Goal: Information Seeking & Learning: Check status

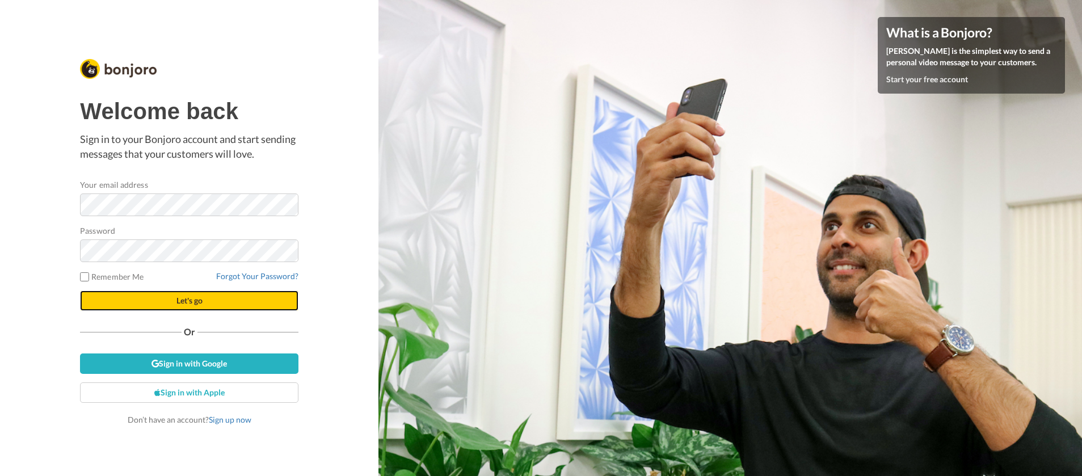
click at [179, 294] on button "Let's go" at bounding box center [189, 301] width 219 height 20
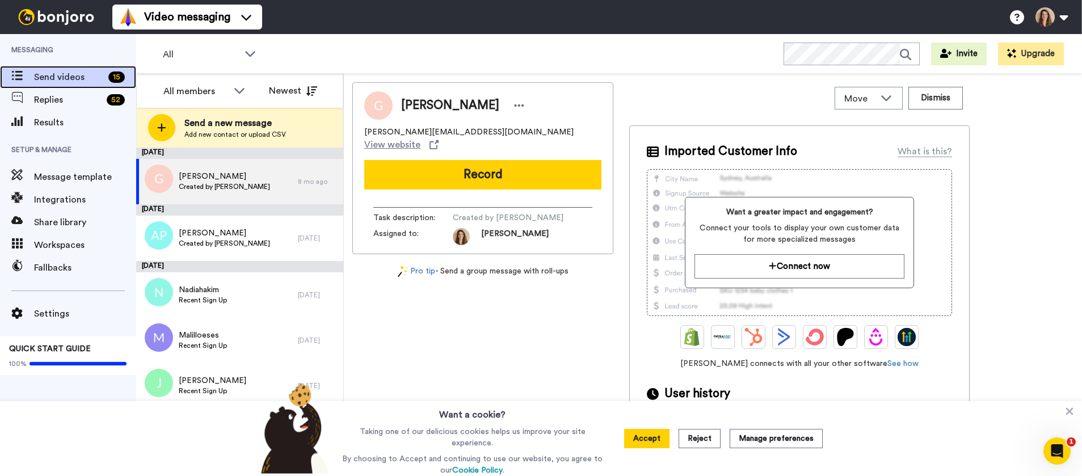
click at [79, 75] on span "Send videos" at bounding box center [69, 77] width 70 height 14
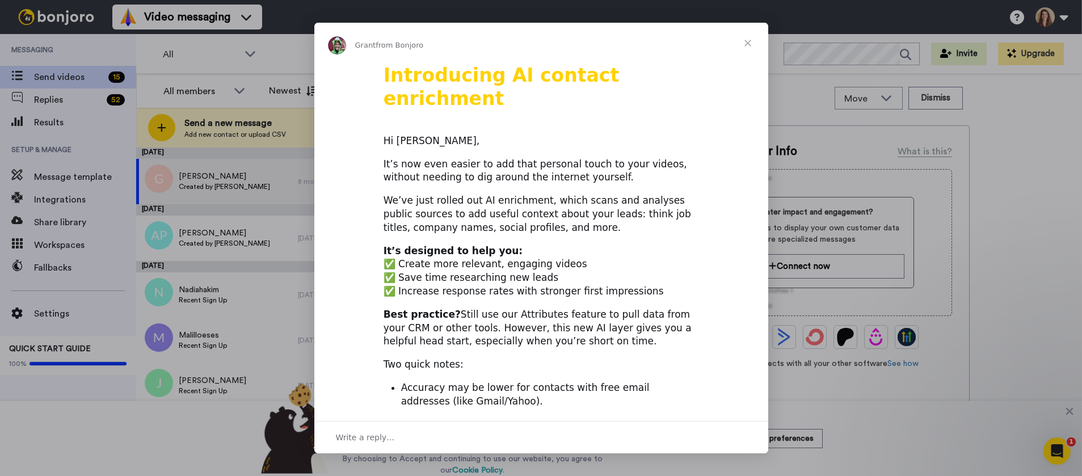
click at [32, 105] on div "Intercom messenger" at bounding box center [541, 238] width 1082 height 476
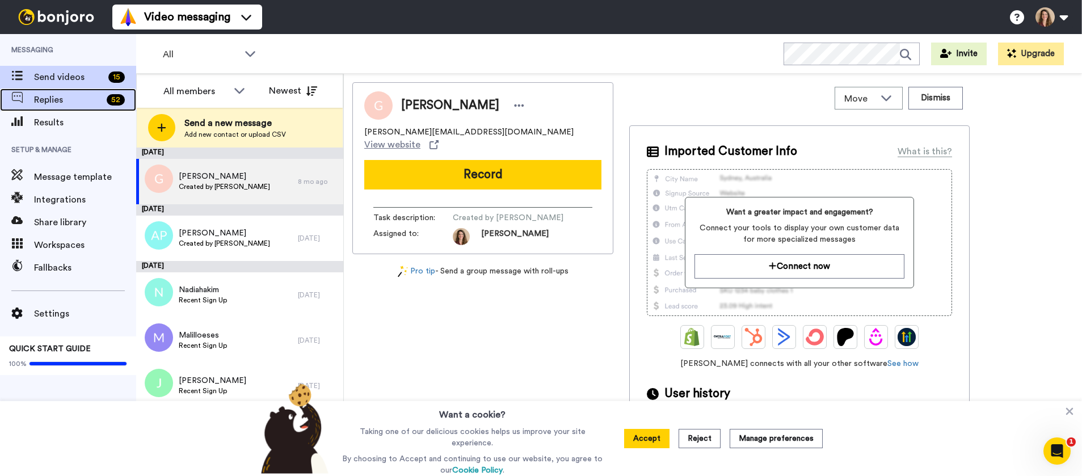
click at [44, 102] on span "Replies" at bounding box center [68, 100] width 68 height 14
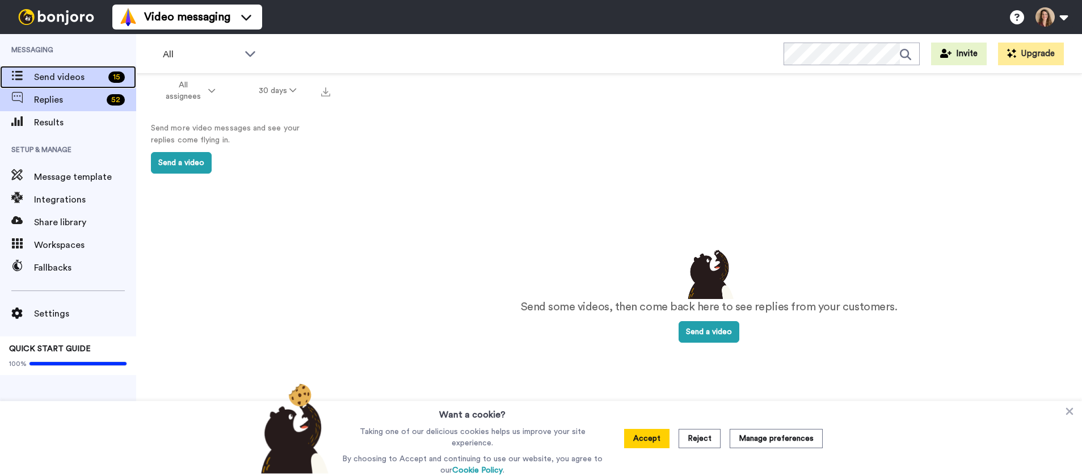
drag, startPoint x: 0, startPoint y: 0, endPoint x: 73, endPoint y: 77, distance: 106.0
click at [73, 77] on span "Send videos" at bounding box center [69, 77] width 70 height 14
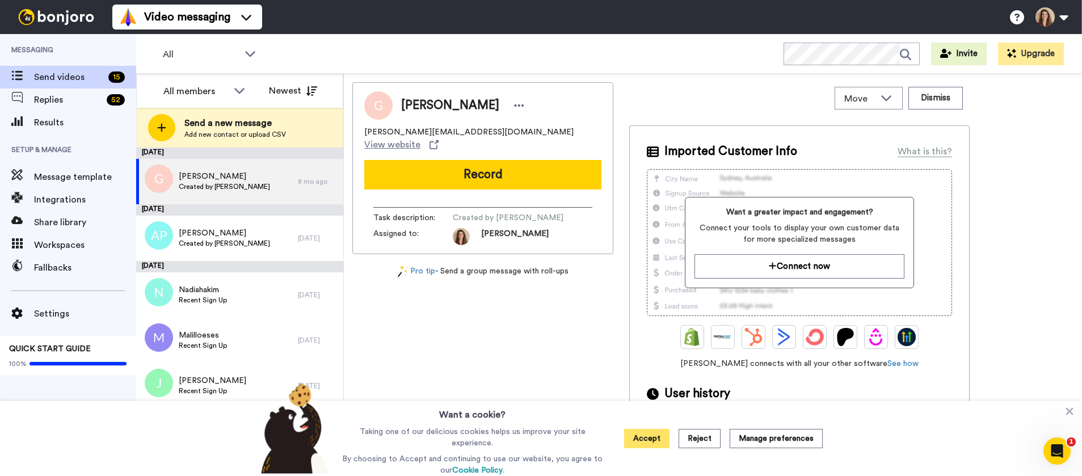
click at [644, 440] on button "Accept" at bounding box center [646, 438] width 45 height 19
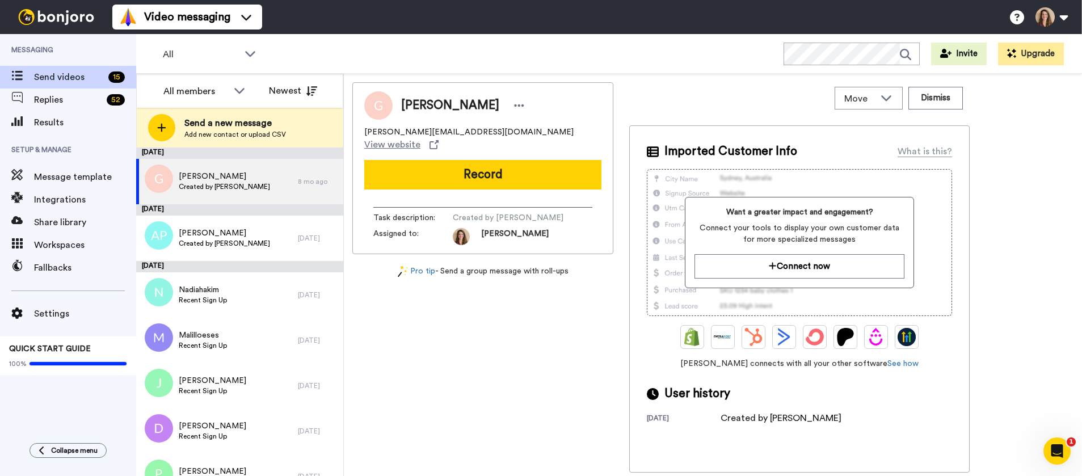
click at [498, 326] on div "[PERSON_NAME] [PERSON_NAME][EMAIL_ADDRESS][DOMAIN_NAME] View website Record Tas…" at bounding box center [482, 277] width 261 height 391
click at [209, 52] on span "All" at bounding box center [201, 55] width 76 height 14
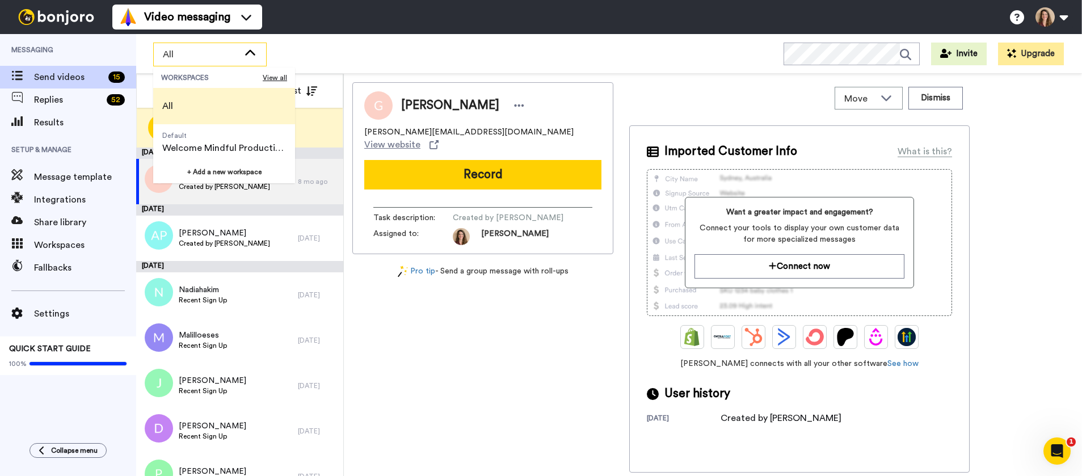
click at [210, 52] on span "All" at bounding box center [201, 55] width 76 height 14
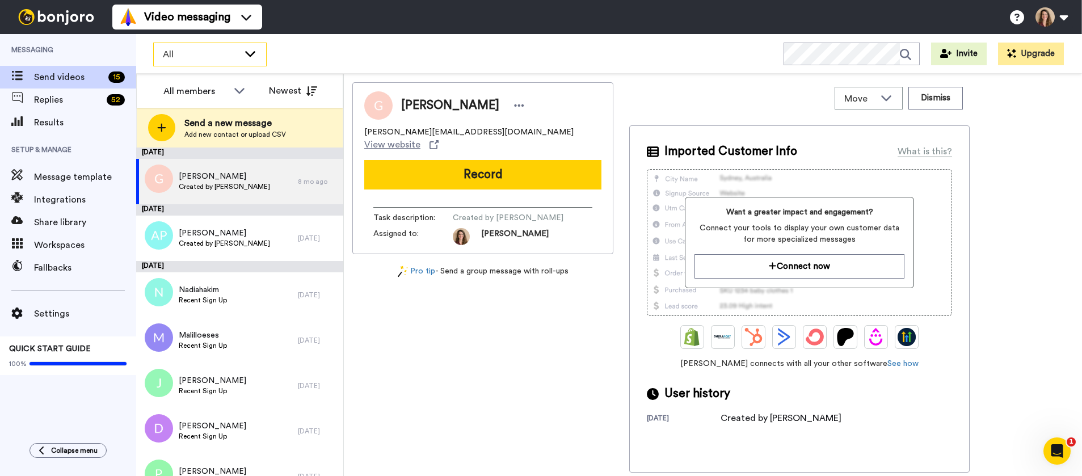
click at [211, 52] on span "All" at bounding box center [201, 55] width 76 height 14
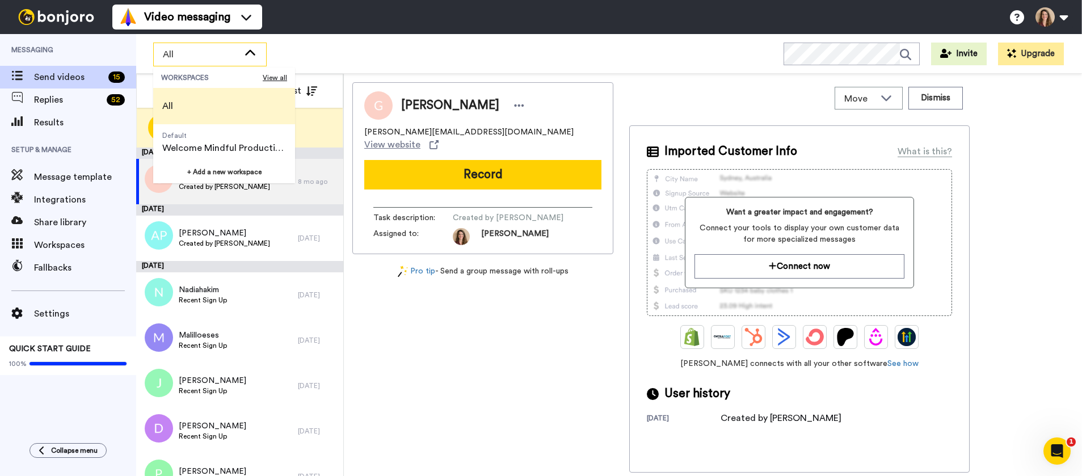
click at [211, 52] on span "All" at bounding box center [201, 55] width 76 height 14
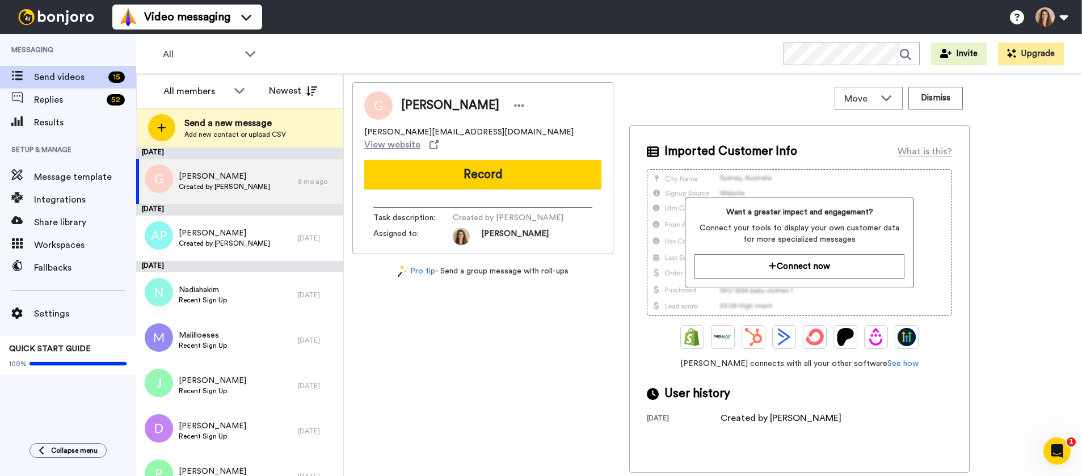
click at [643, 54] on div "All WORKSPACES View all All Default Welcome Mindful Productivity-beta students …" at bounding box center [609, 54] width 946 height 40
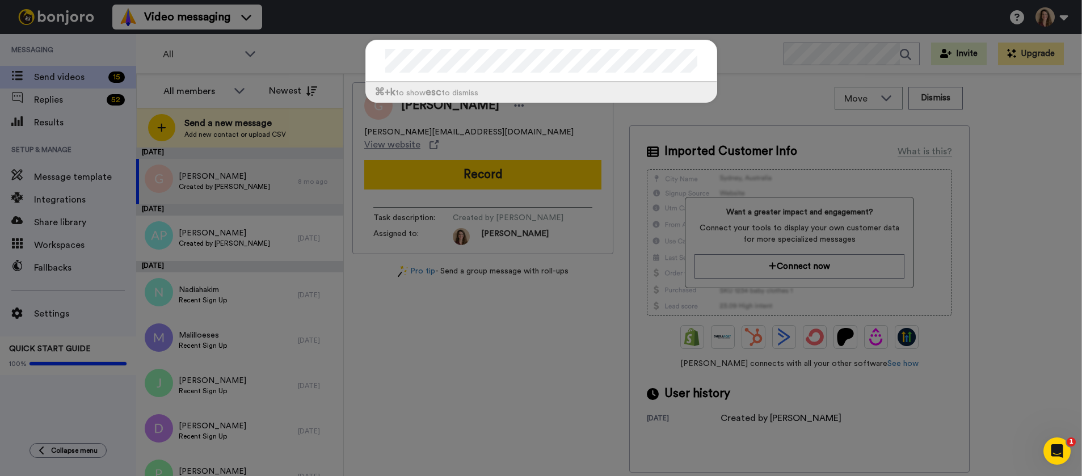
click at [310, 26] on div "⌘ +k to show esc to dismiss" at bounding box center [541, 238] width 1082 height 476
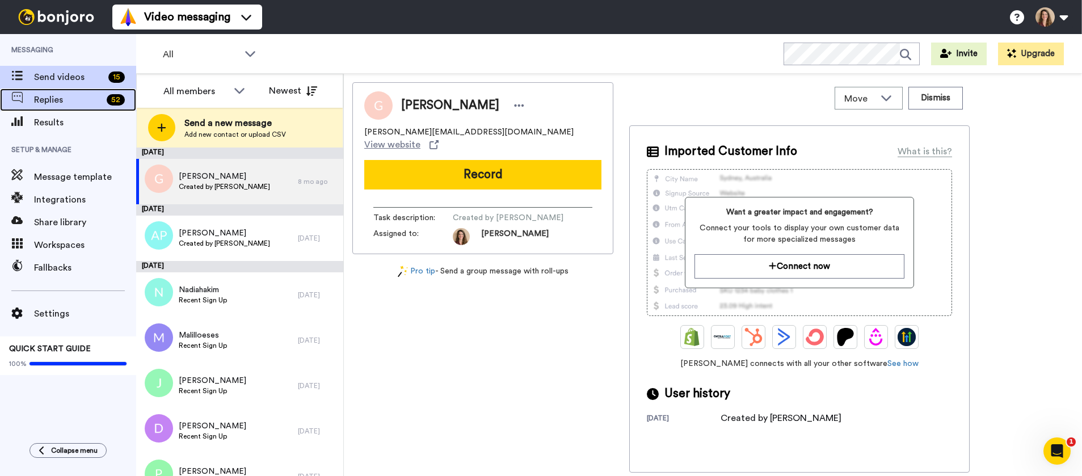
click at [38, 96] on span "Replies" at bounding box center [68, 100] width 68 height 14
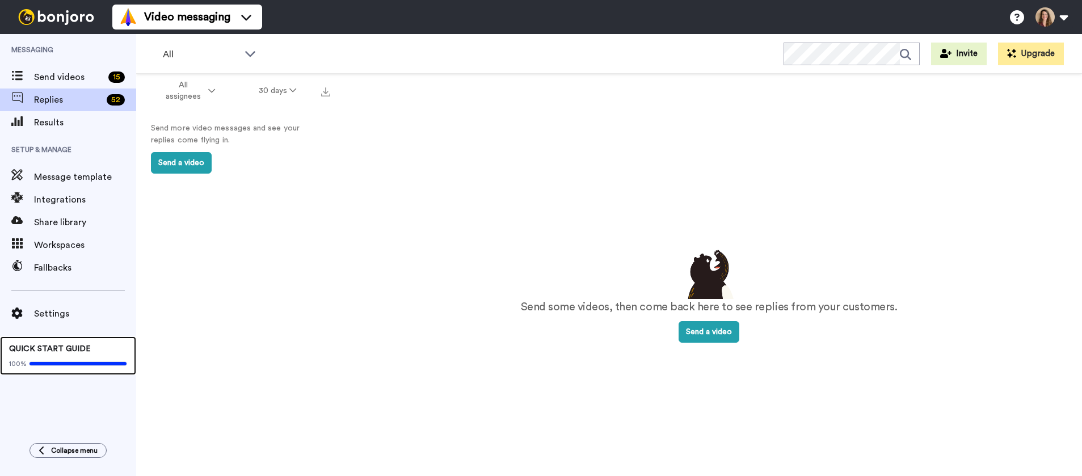
click at [56, 359] on div "100%" at bounding box center [68, 362] width 118 height 14
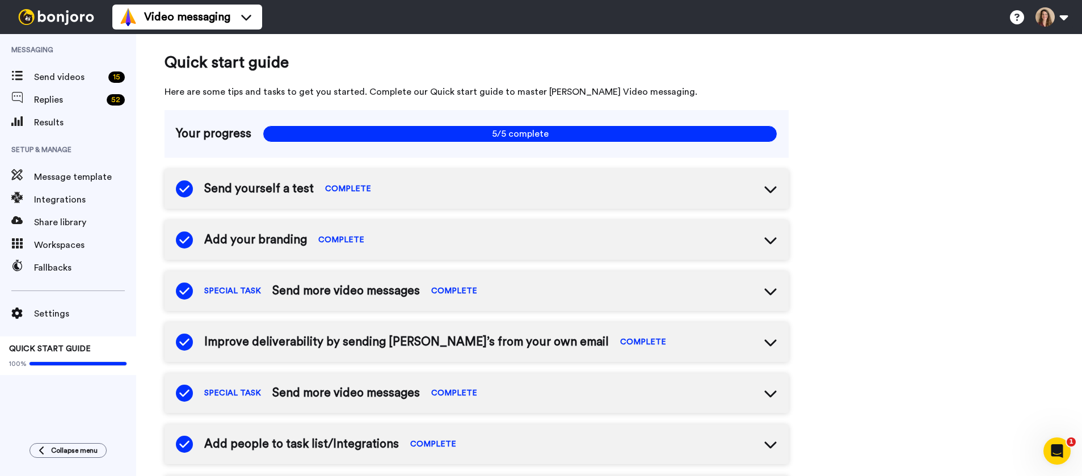
click at [1000, 204] on div "Quick start guide Here are some tips and tasks to get you started. Complete our…" at bounding box center [609, 443] width 946 height 818
click at [44, 123] on span "Results" at bounding box center [85, 123] width 102 height 14
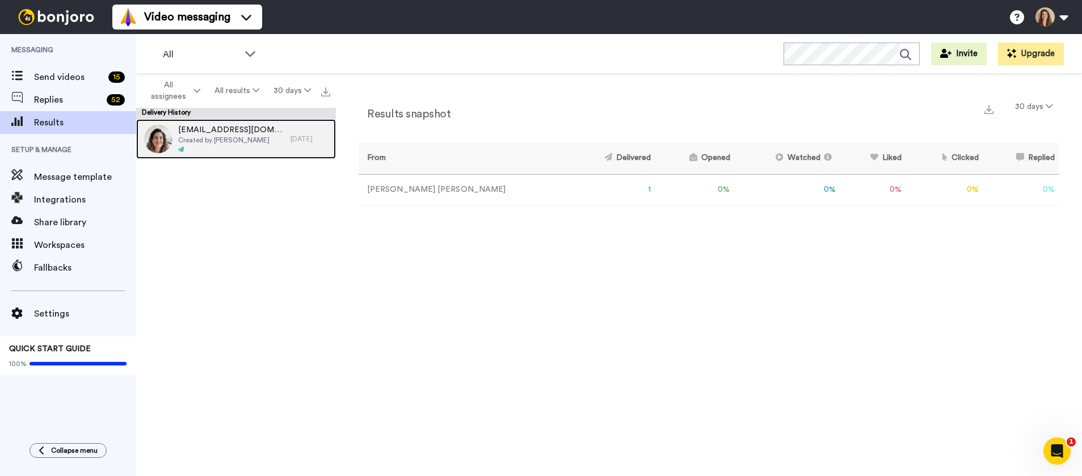
click at [200, 135] on span "karingeuijen@gmail.com" at bounding box center [231, 129] width 107 height 11
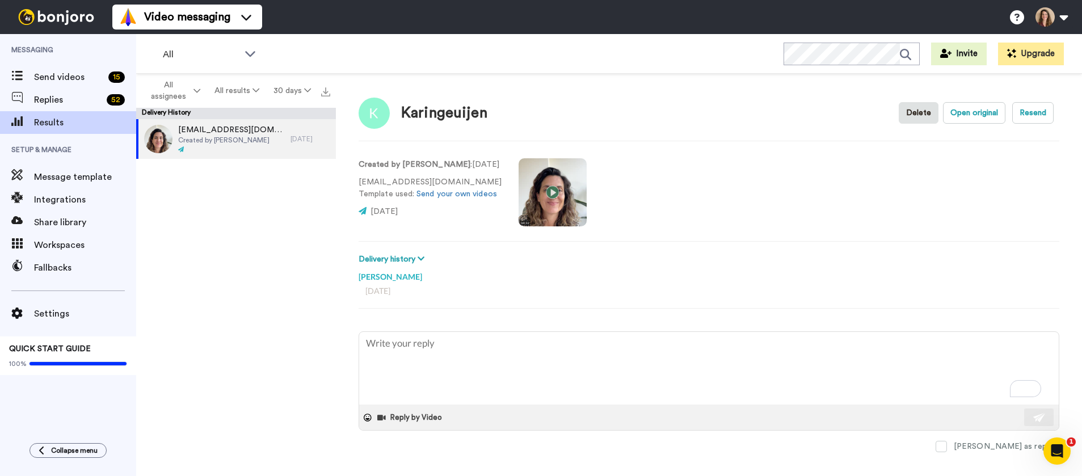
click at [853, 199] on div "Created by Ana Pineda : 2 days ago karingeuijen@gmail.com Template used: Send y…" at bounding box center [709, 191] width 701 height 77
click at [549, 189] on video at bounding box center [553, 192] width 68 height 68
click at [840, 166] on div "Created by Ana Pineda : 2 days ago karingeuijen@gmail.com Template used: Send y…" at bounding box center [709, 191] width 701 height 77
click at [979, 112] on button "Open original" at bounding box center [974, 113] width 62 height 22
type textarea "x"
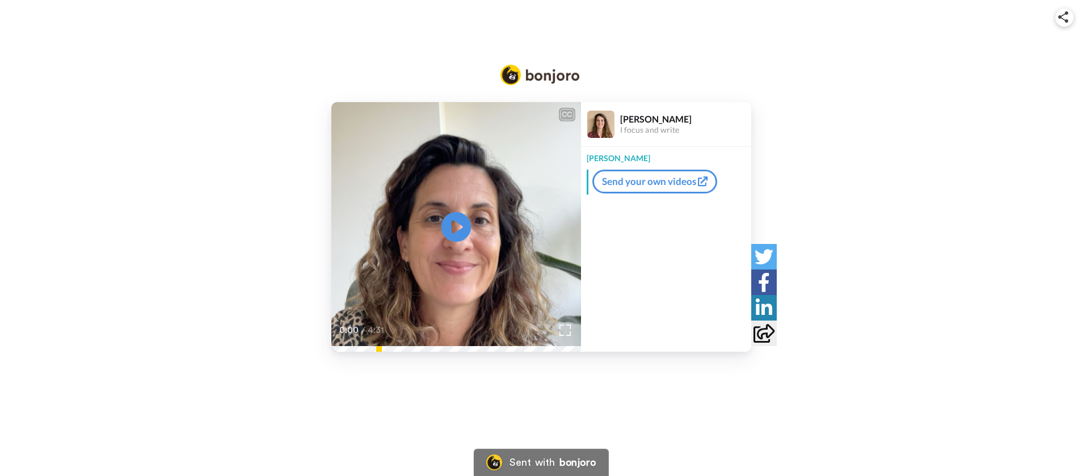
click at [456, 228] on icon "Play/Pause" at bounding box center [456, 227] width 30 height 54
click at [652, 270] on div "Ana Send your own videos" at bounding box center [666, 232] width 170 height 170
click at [675, 187] on link "Send your own videos" at bounding box center [655, 182] width 125 height 24
click at [941, 167] on div "CC Play/Pause How often I send these videos because I can explain myself better…" at bounding box center [541, 227] width 1082 height 250
click at [767, 334] on icon at bounding box center [764, 333] width 21 height 19
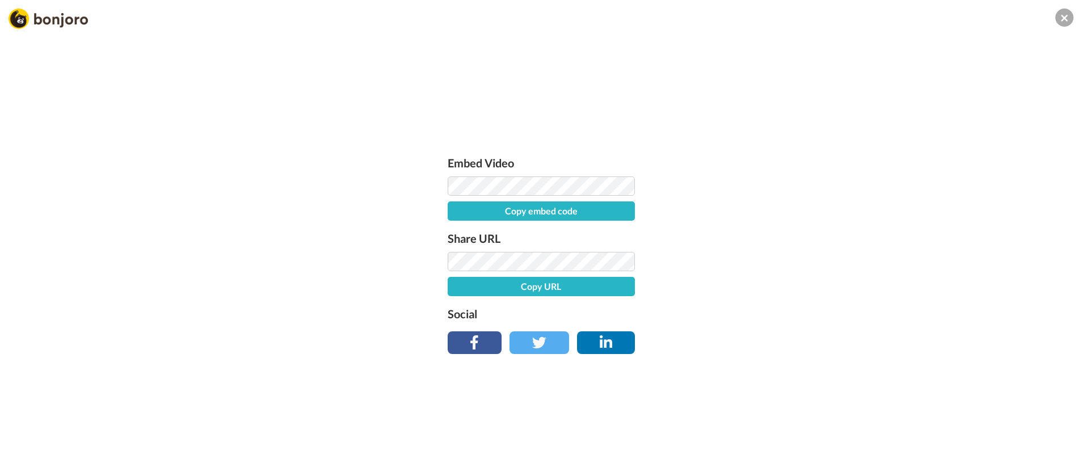
click at [557, 212] on button "Copy embed code" at bounding box center [541, 211] width 187 height 19
click at [539, 285] on button "Copy URL" at bounding box center [541, 286] width 187 height 19
